Goal: Check status: Check status

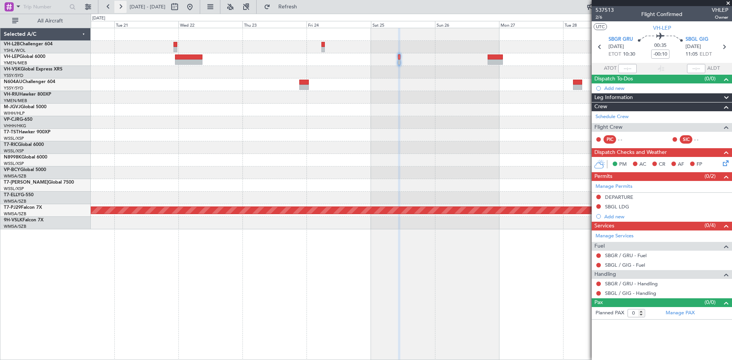
click at [124, 8] on button at bounding box center [120, 7] width 12 height 12
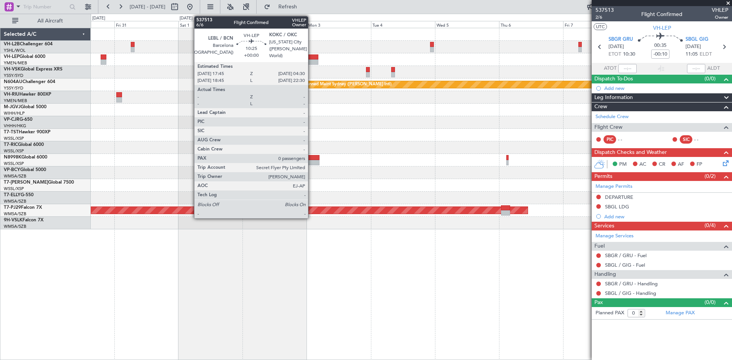
click at [311, 57] on div at bounding box center [304, 57] width 29 height 5
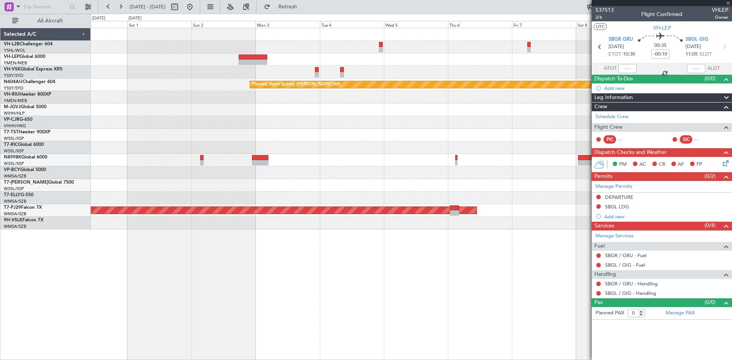
click at [373, 125] on div at bounding box center [411, 122] width 641 height 13
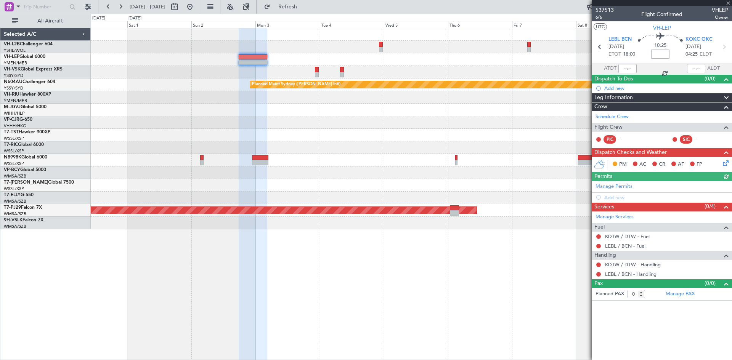
click at [661, 56] on input at bounding box center [660, 54] width 18 height 9
click at [302, 11] on button "Refreshing..." at bounding box center [283, 7] width 46 height 12
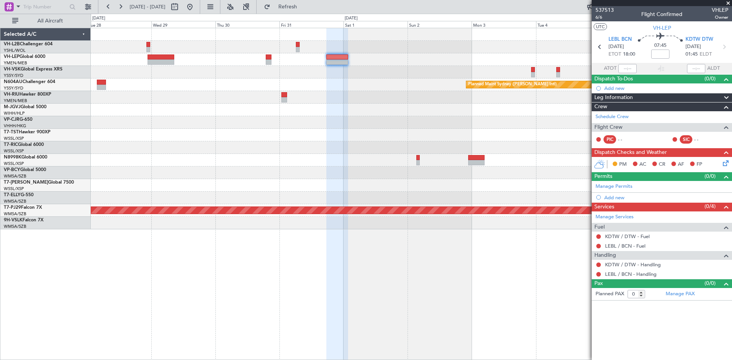
click at [366, 80] on div "Planned Maint Sydney ([PERSON_NAME] Intl) Planned Maint [GEOGRAPHIC_DATA] (Sult…" at bounding box center [411, 128] width 641 height 201
click at [659, 53] on input at bounding box center [660, 54] width 18 height 9
click at [659, 53] on span at bounding box center [660, 54] width 13 height 13
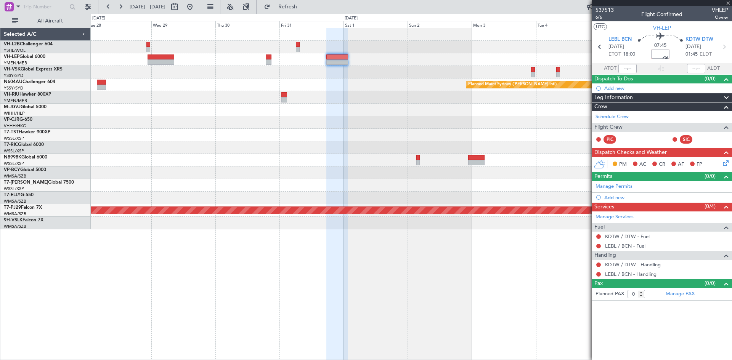
click at [661, 55] on span at bounding box center [660, 54] width 9 height 9
click at [661, 58] on span at bounding box center [660, 54] width 9 height 9
click at [661, 56] on span at bounding box center [660, 54] width 9 height 9
click at [661, 56] on input "+00:00" at bounding box center [660, 54] width 18 height 9
type input "+01:11"
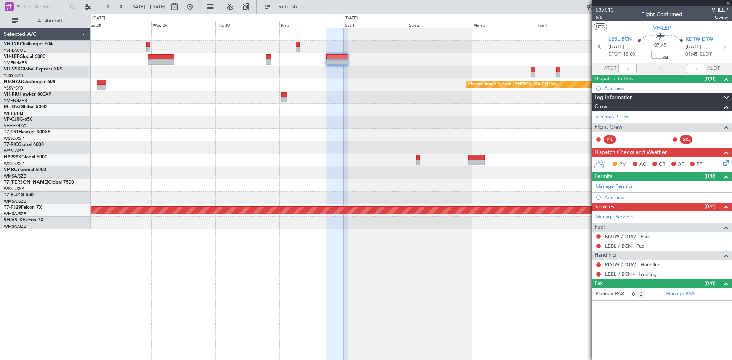
click at [661, 56] on span at bounding box center [660, 54] width 9 height 9
click at [660, 67] on div at bounding box center [660, 68] width 9 height 9
